Goal: Task Accomplishment & Management: Manage account settings

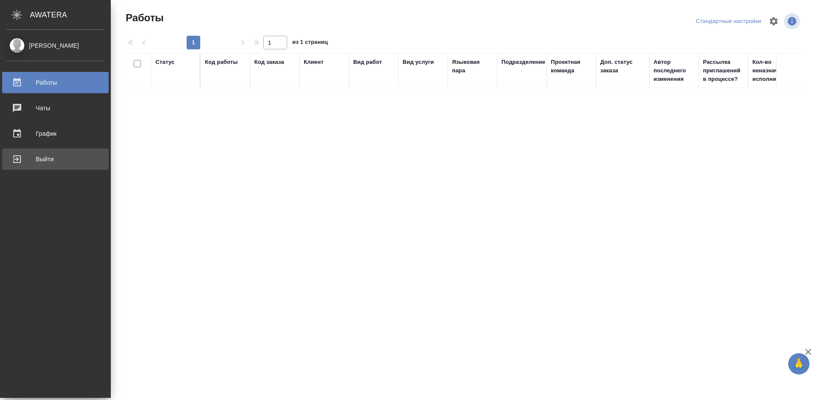
click at [20, 159] on div "Выйти" at bounding box center [55, 159] width 98 height 13
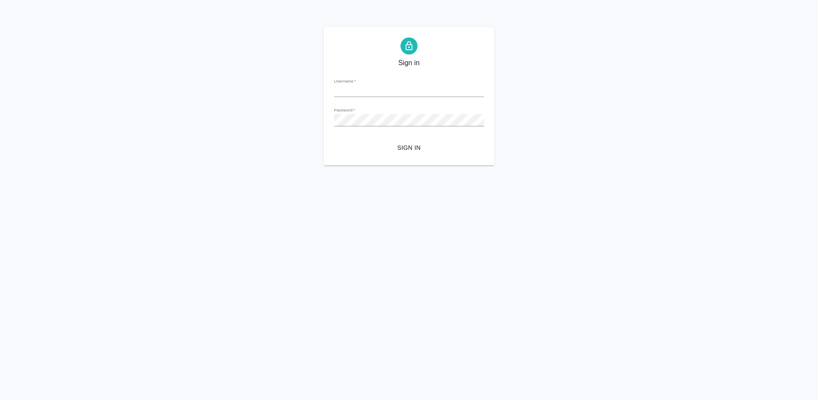
type input "m.tretyakova@awatera.com"
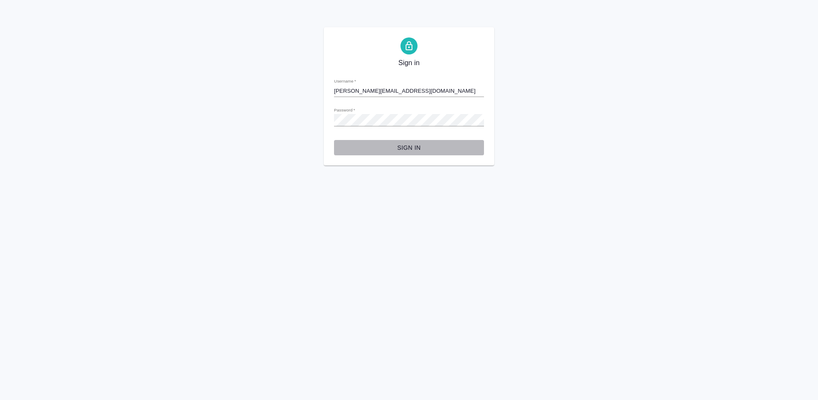
click at [427, 146] on span "Sign in" at bounding box center [409, 148] width 136 height 11
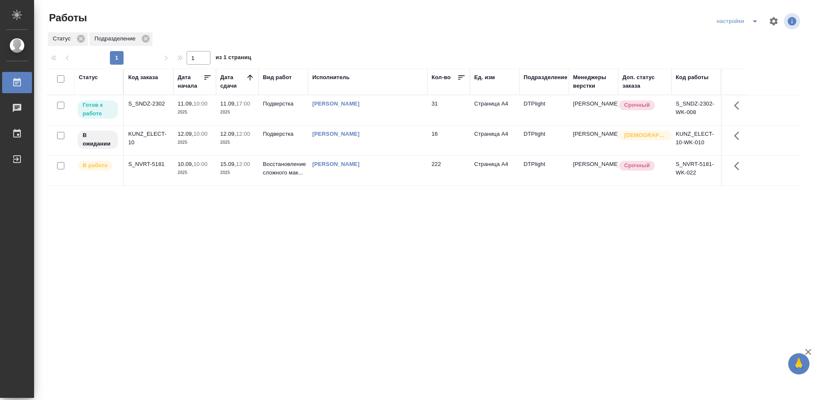
click at [308, 226] on div "Статус Код заказа Дата начала Дата сдачи Вид работ Исполнитель Кол-во Ед. изм П…" at bounding box center [424, 222] width 755 height 307
